Goal: Information Seeking & Learning: Learn about a topic

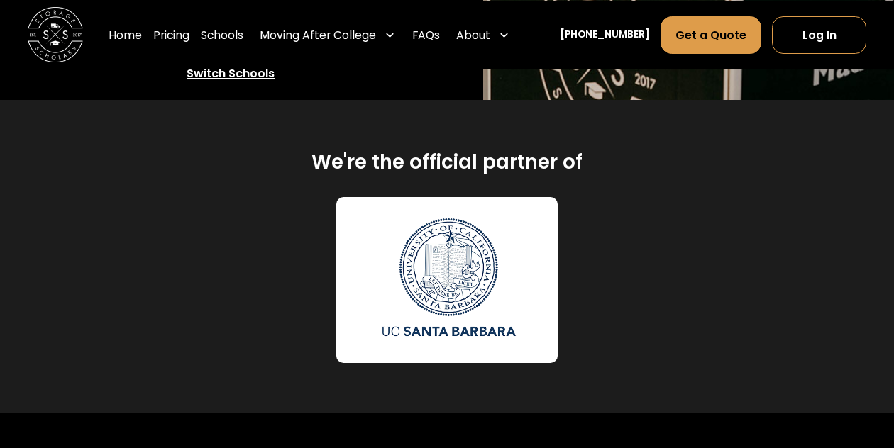
scroll to position [729, 0]
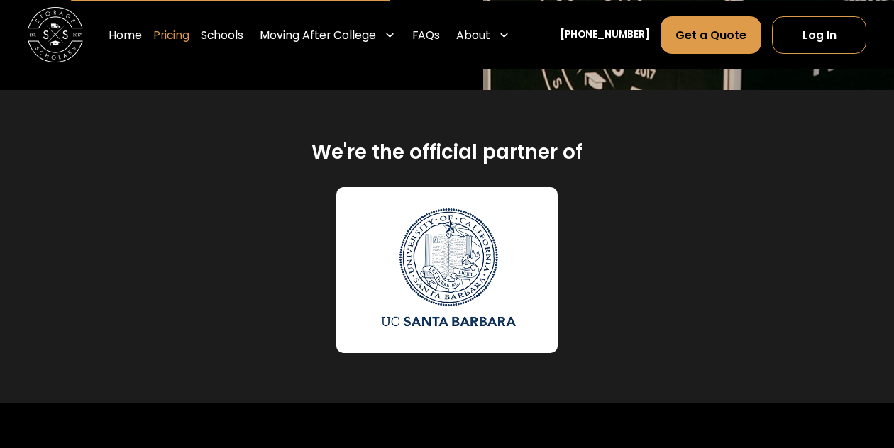
click at [189, 33] on link "Pricing" at bounding box center [171, 34] width 36 height 39
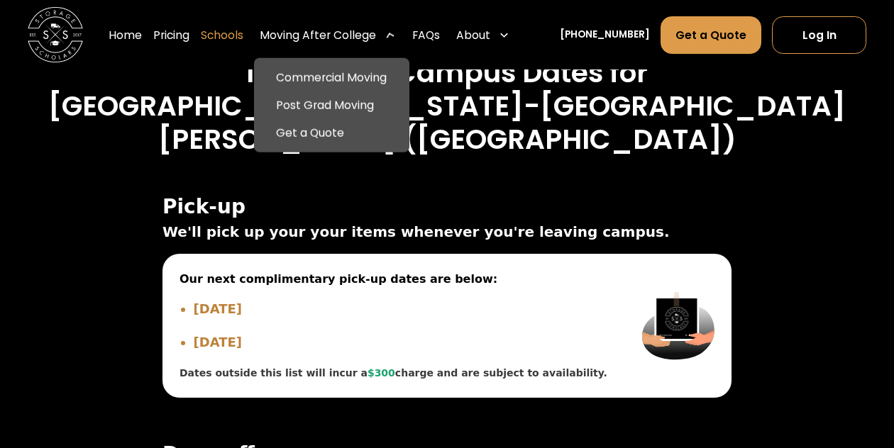
scroll to position [5008, 0]
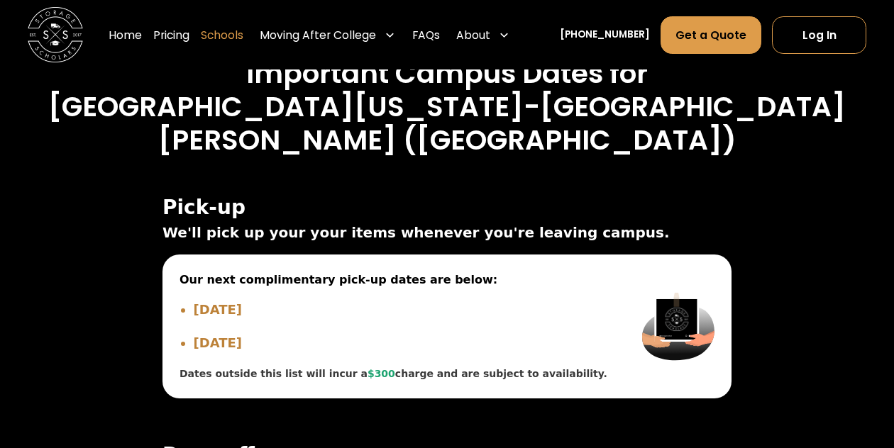
click at [243, 33] on link "Schools" at bounding box center [222, 34] width 43 height 39
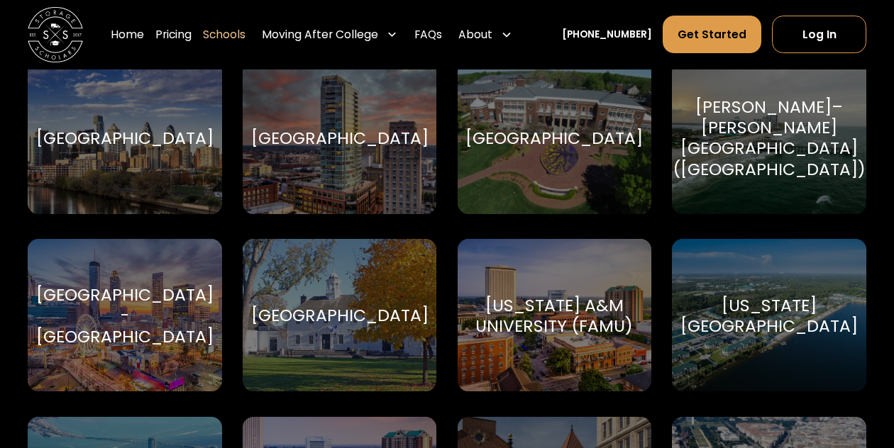
scroll to position [2242, 0]
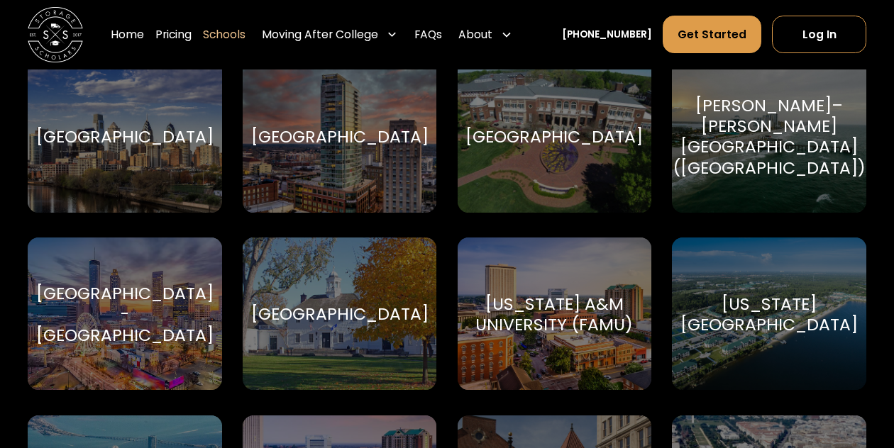
click at [763, 126] on div "[PERSON_NAME]–[PERSON_NAME][GEOGRAPHIC_DATA] ([GEOGRAPHIC_DATA])" at bounding box center [769, 136] width 193 height 83
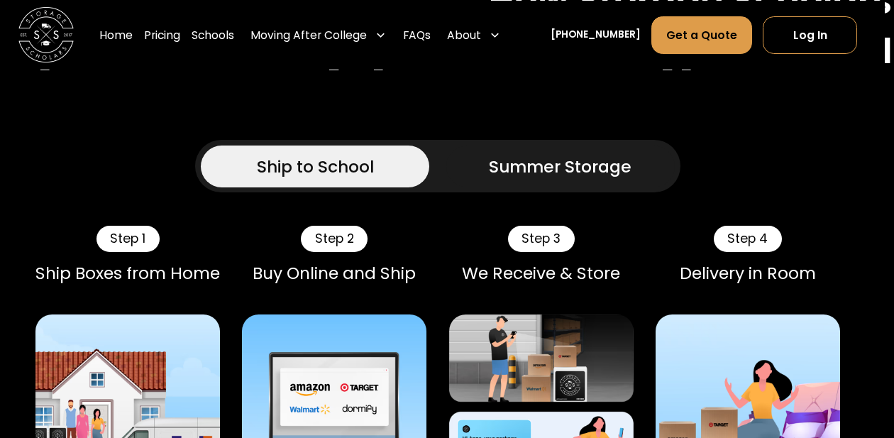
scroll to position [1046, 9]
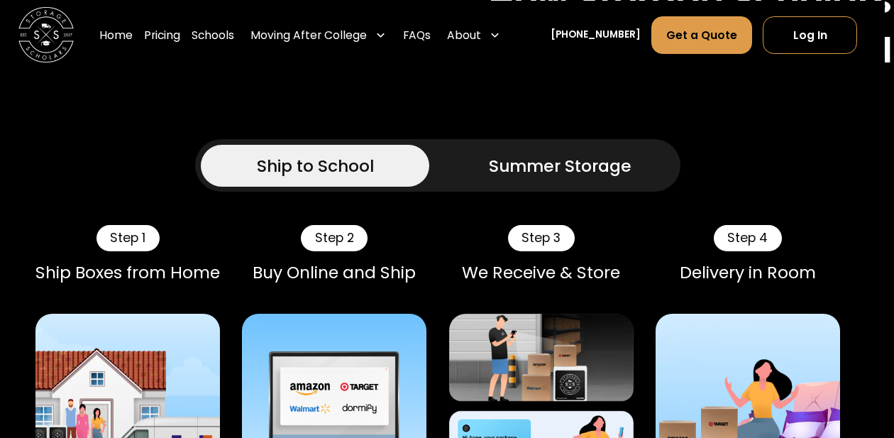
click at [477, 187] on link "Summer Storage" at bounding box center [560, 166] width 228 height 42
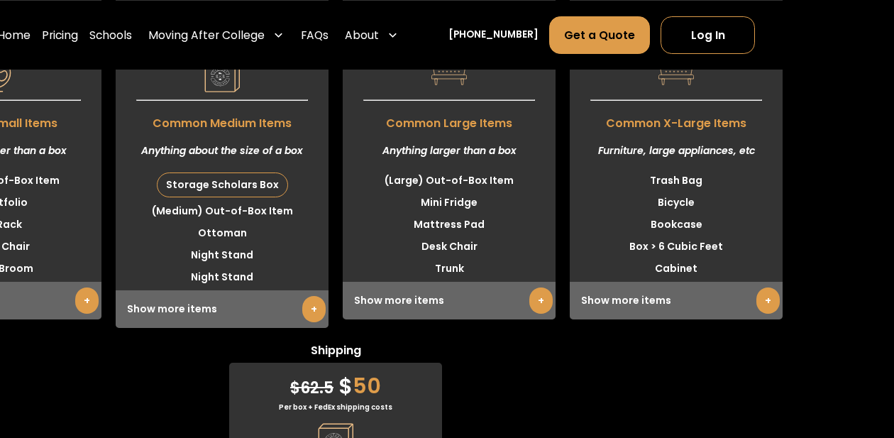
scroll to position [4377, 128]
